Goal: Information Seeking & Learning: Learn about a topic

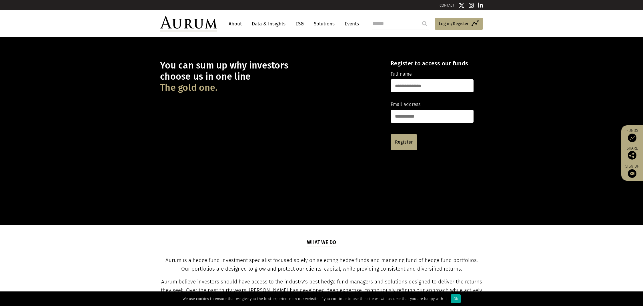
click at [283, 24] on link "Data & Insights" at bounding box center [268, 24] width 39 height 11
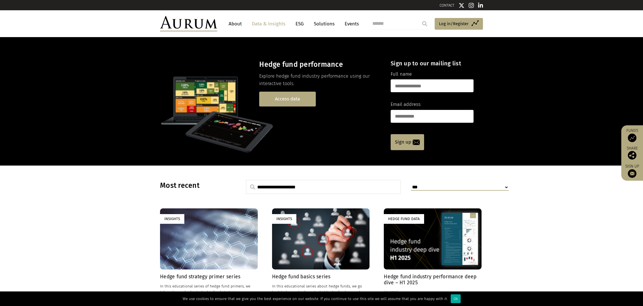
click at [306, 99] on link "Access data" at bounding box center [287, 99] width 57 height 15
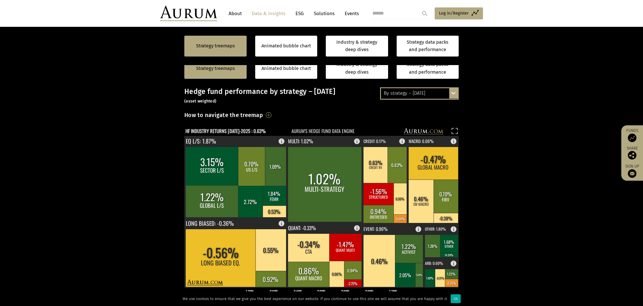
scroll to position [148, 0]
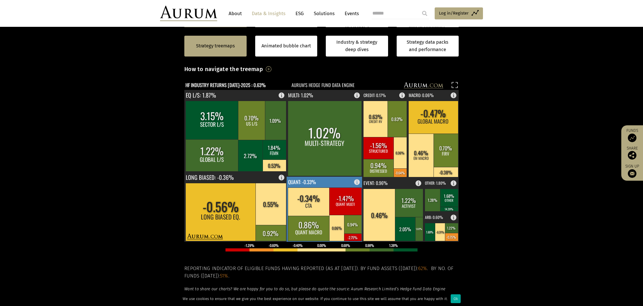
click at [324, 182] on rect at bounding box center [325, 209] width 76 height 65
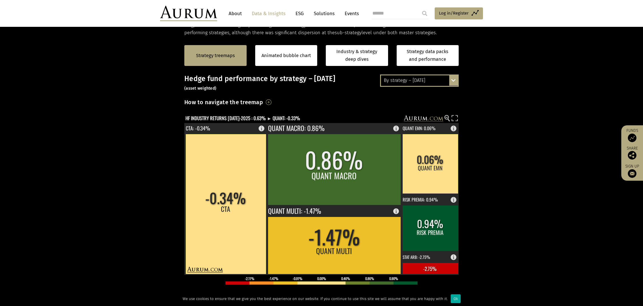
scroll to position [116, 0]
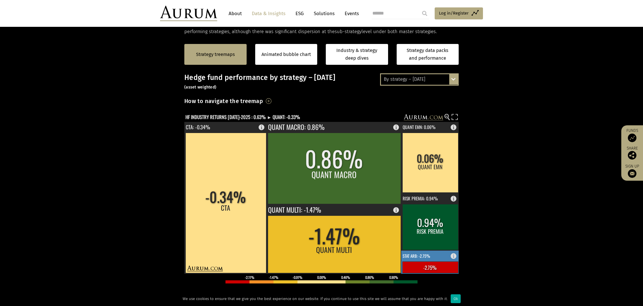
click at [432, 267] on rect at bounding box center [430, 267] width 56 height 11
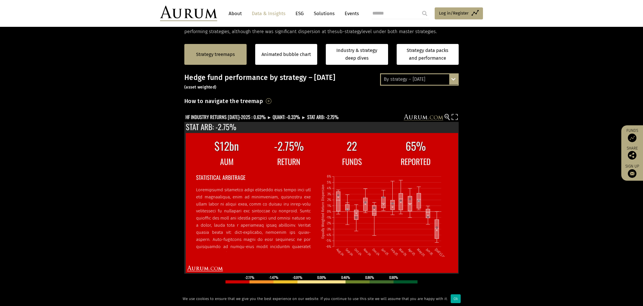
click at [446, 116] on circle at bounding box center [447, 116] width 4 height 4
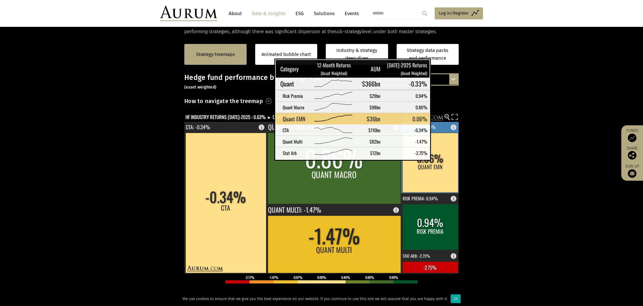
click at [440, 155] on rect at bounding box center [430, 163] width 56 height 60
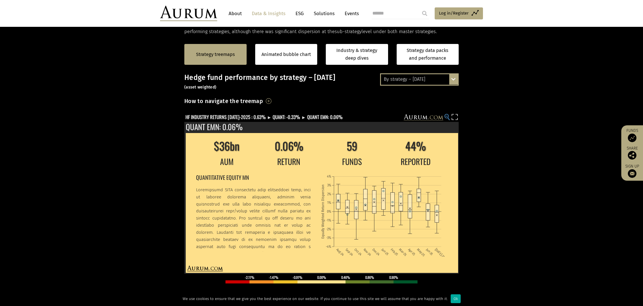
click at [448, 115] on circle at bounding box center [447, 116] width 4 height 4
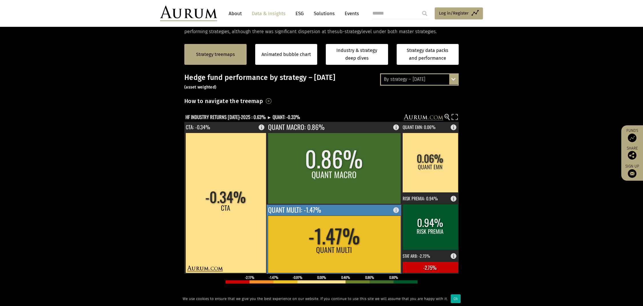
click at [368, 260] on rect at bounding box center [334, 244] width 133 height 57
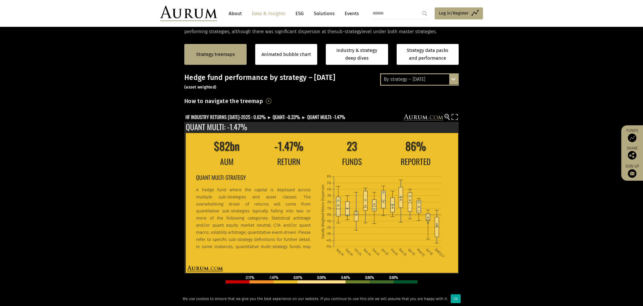
click at [442, 75] on div "By strategy – [DATE]" at bounding box center [419, 79] width 77 height 10
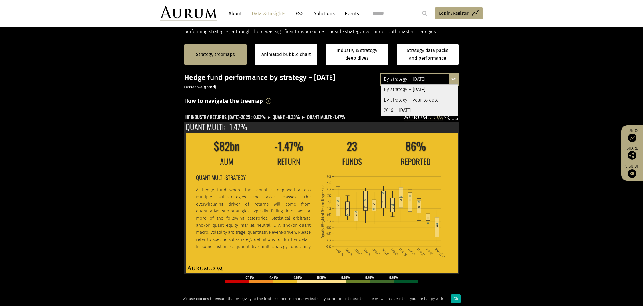
click at [421, 99] on div "By strategy – year to date" at bounding box center [419, 100] width 77 height 10
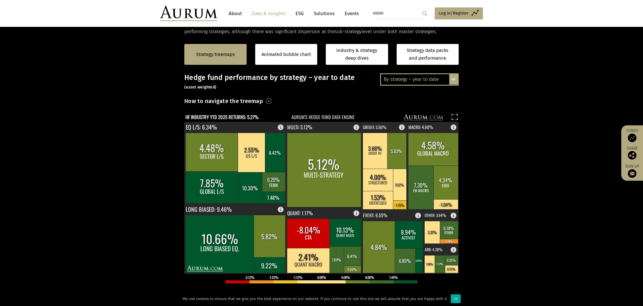
click at [438, 79] on div "By strategy – year to date" at bounding box center [419, 79] width 77 height 10
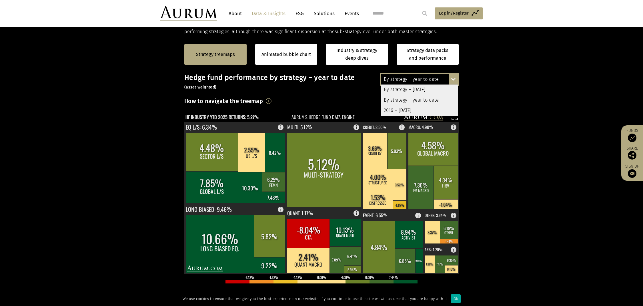
click at [416, 91] on div "By strategy – [DATE]" at bounding box center [419, 90] width 77 height 10
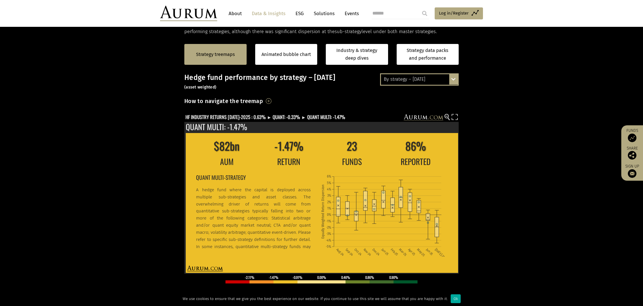
click at [424, 87] on h3 "Hedge fund performance by strategy – [DATE] (asset weighted)" at bounding box center [321, 81] width 274 height 17
click at [427, 84] on div "By strategy – [DATE] By strategy – [DATE] By strategy – year to date 2016 – [DA…" at bounding box center [419, 79] width 79 height 12
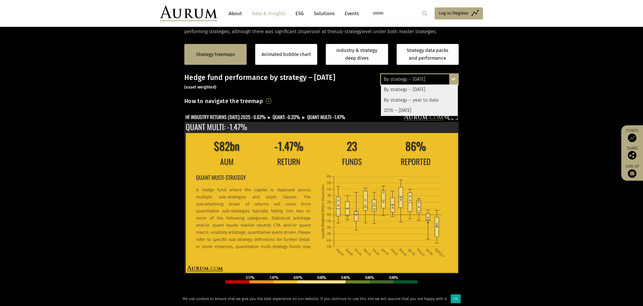
click at [423, 97] on div "By strategy – year to date" at bounding box center [419, 100] width 77 height 10
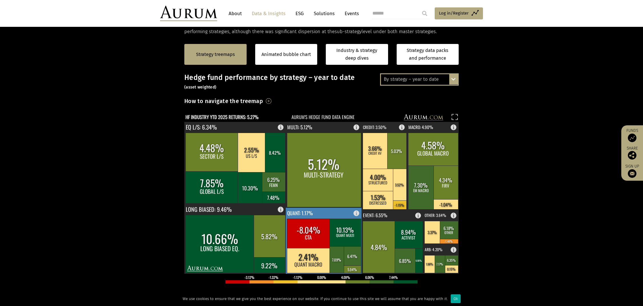
click at [330, 209] on rect at bounding box center [324, 241] width 76 height 66
